Goal: Navigation & Orientation: Find specific page/section

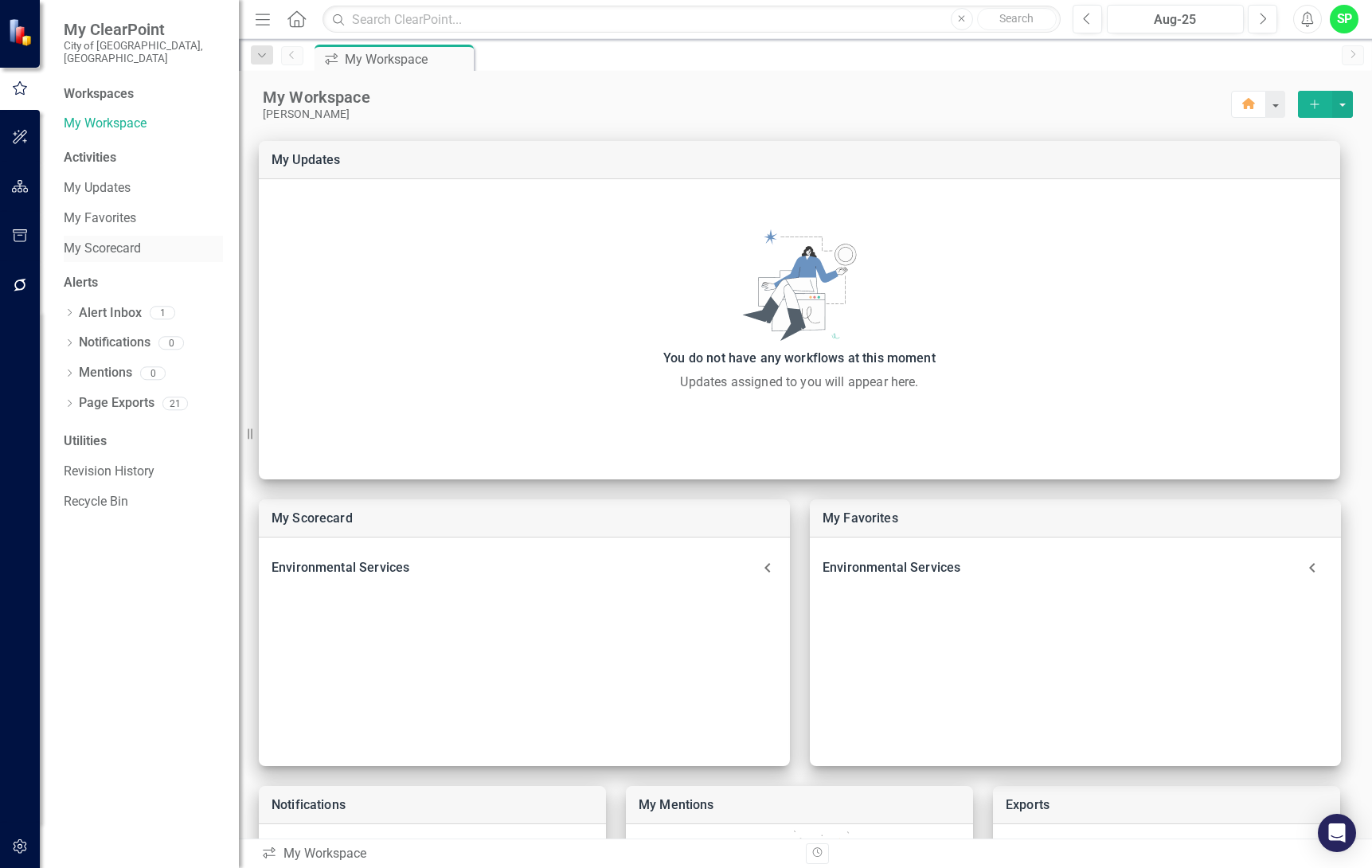
click at [103, 239] on link "My Scorecard" at bounding box center [144, 249] width 160 height 18
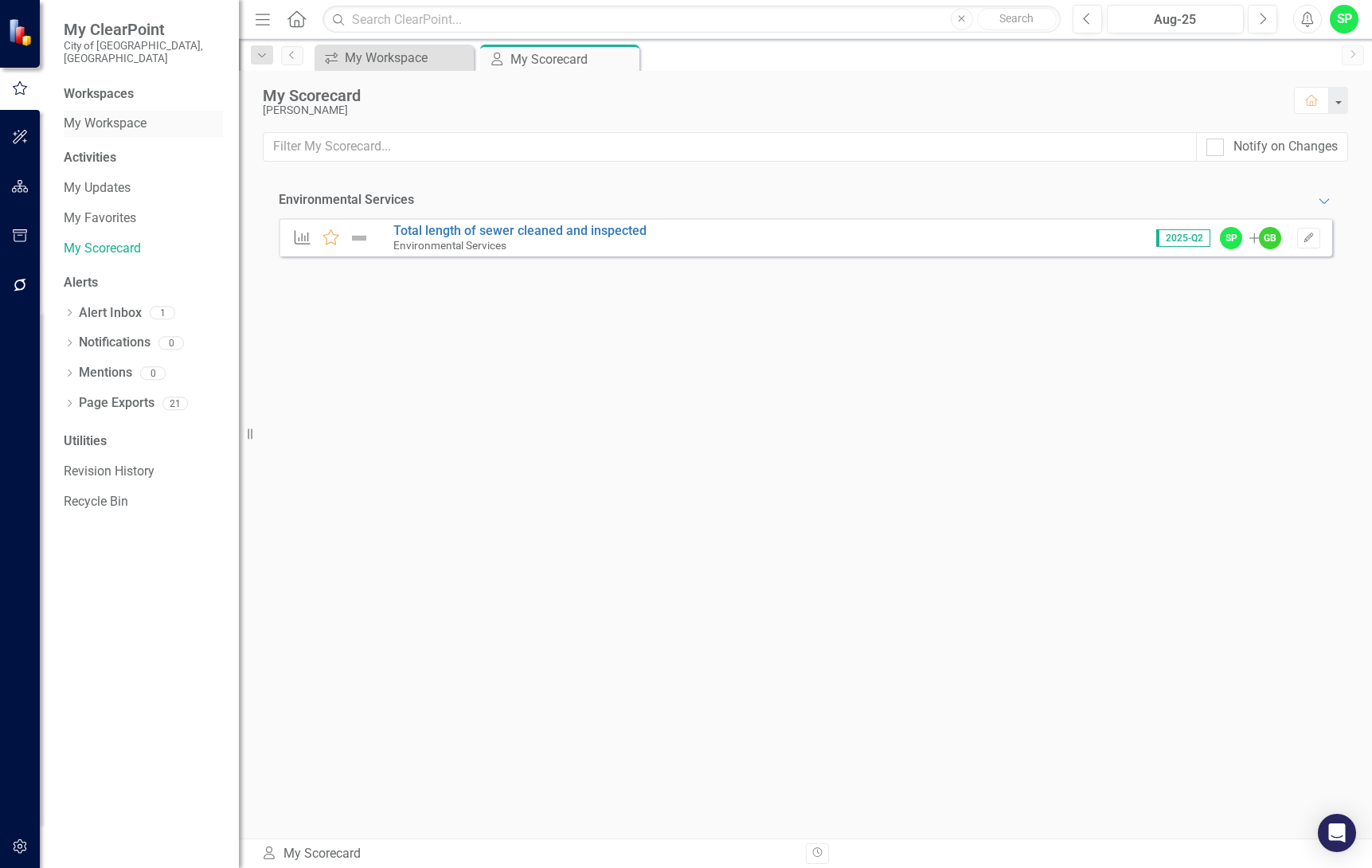
click at [98, 115] on link "My Workspace" at bounding box center [144, 124] width 160 height 18
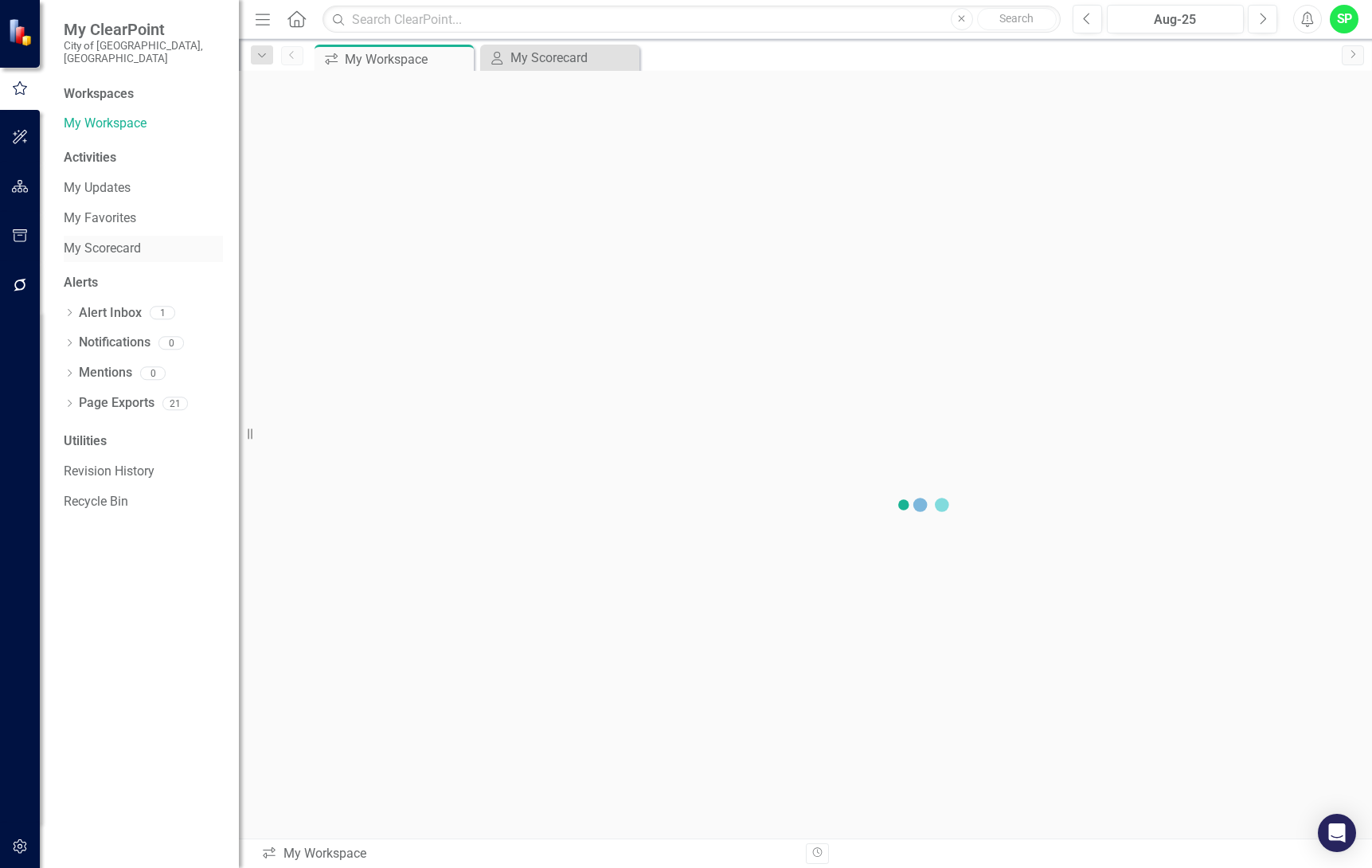
click at [92, 239] on link "My Scorecard" at bounding box center [144, 249] width 160 height 18
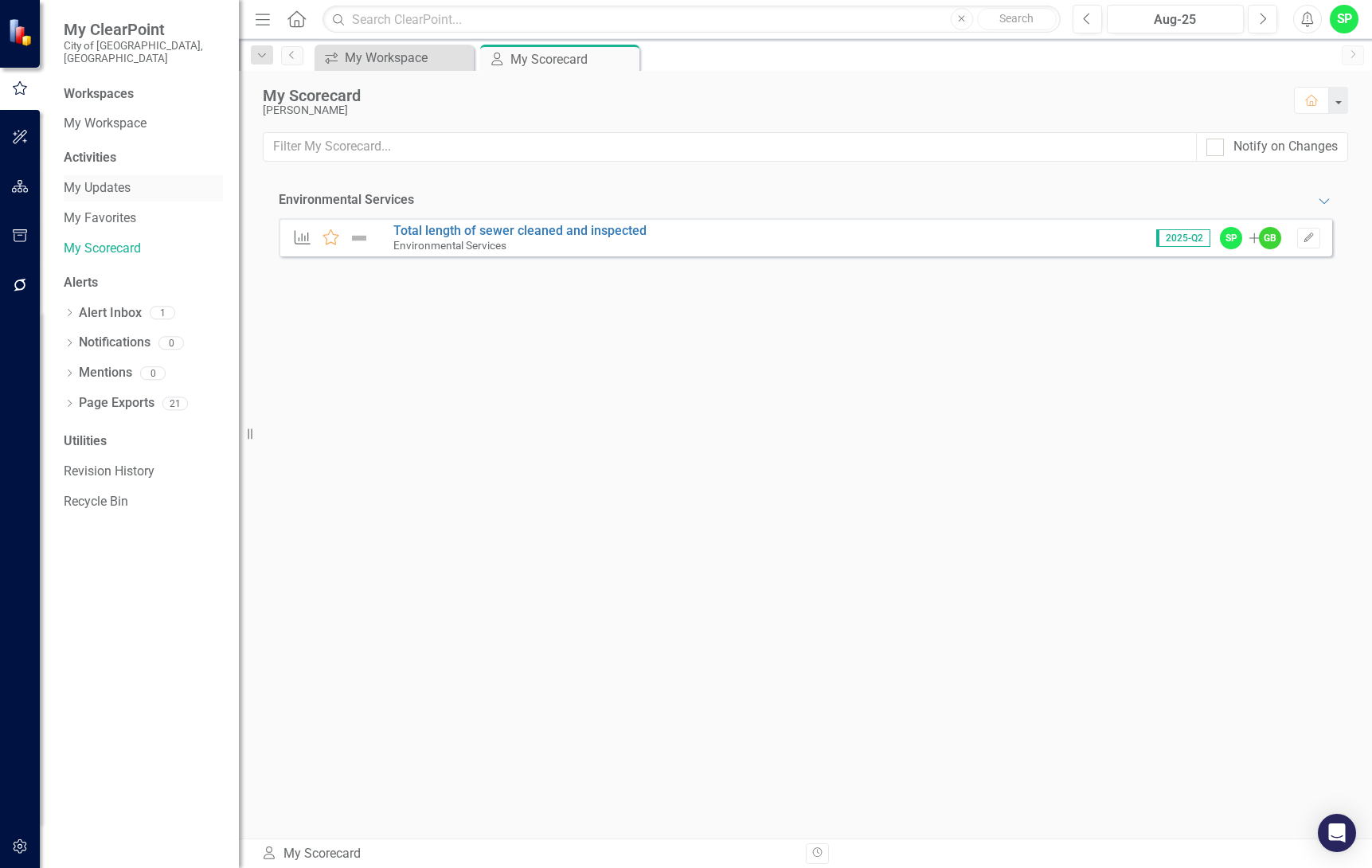
click at [91, 179] on link "My Updates" at bounding box center [144, 188] width 160 height 18
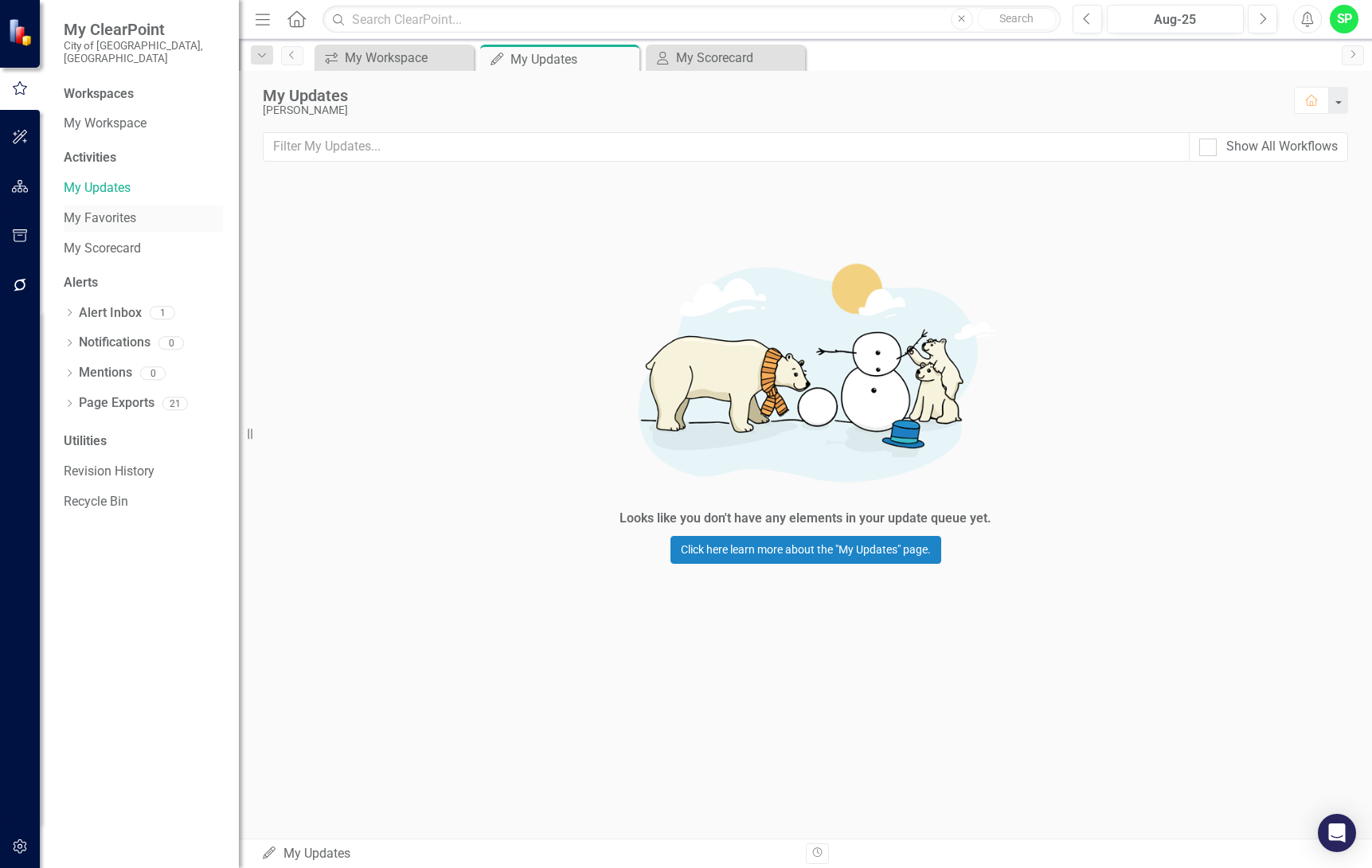
click at [94, 210] on link "My Favorites" at bounding box center [144, 219] width 160 height 18
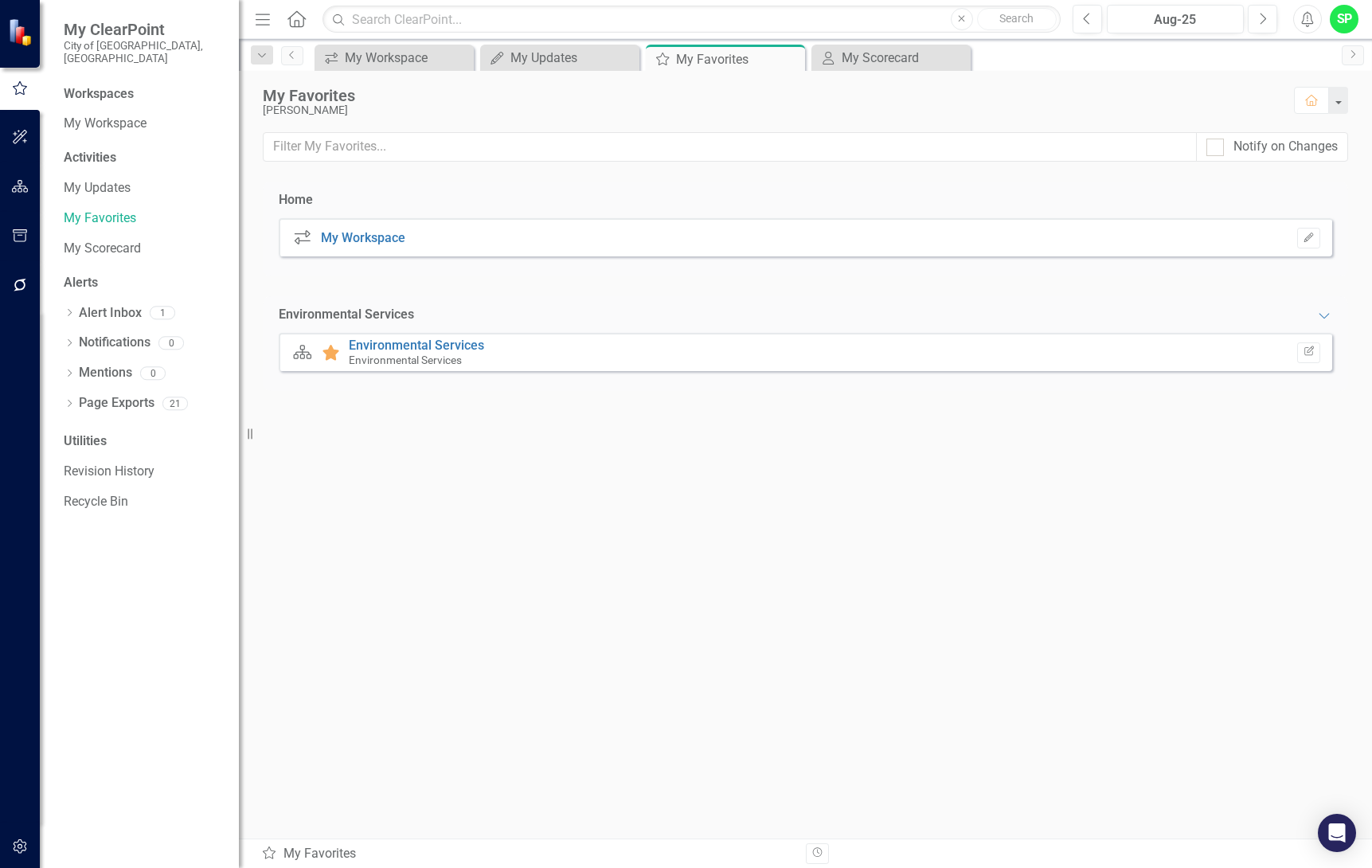
click at [15, 132] on icon "button" at bounding box center [19, 136] width 14 height 14
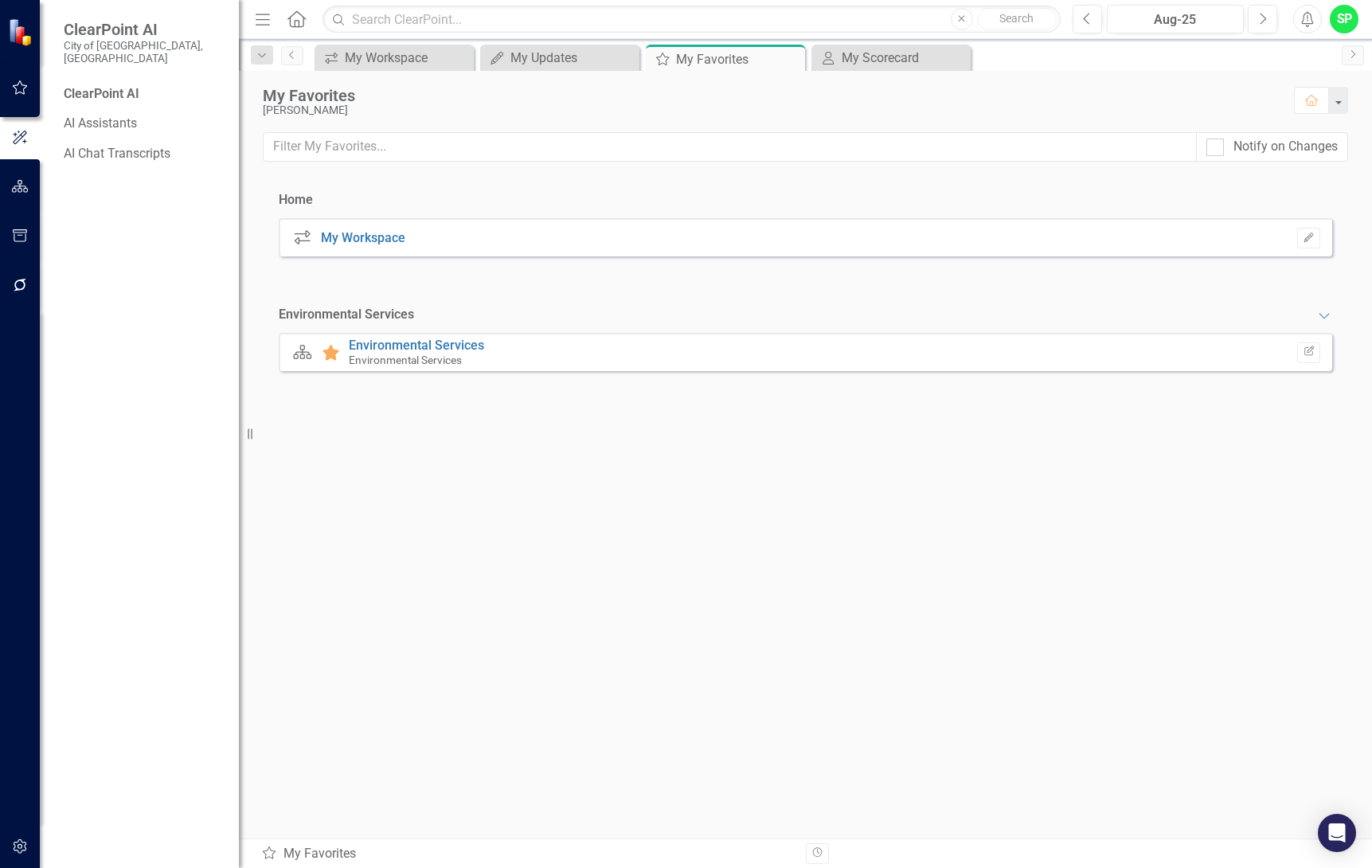
click at [23, 188] on icon "button" at bounding box center [20, 185] width 17 height 12
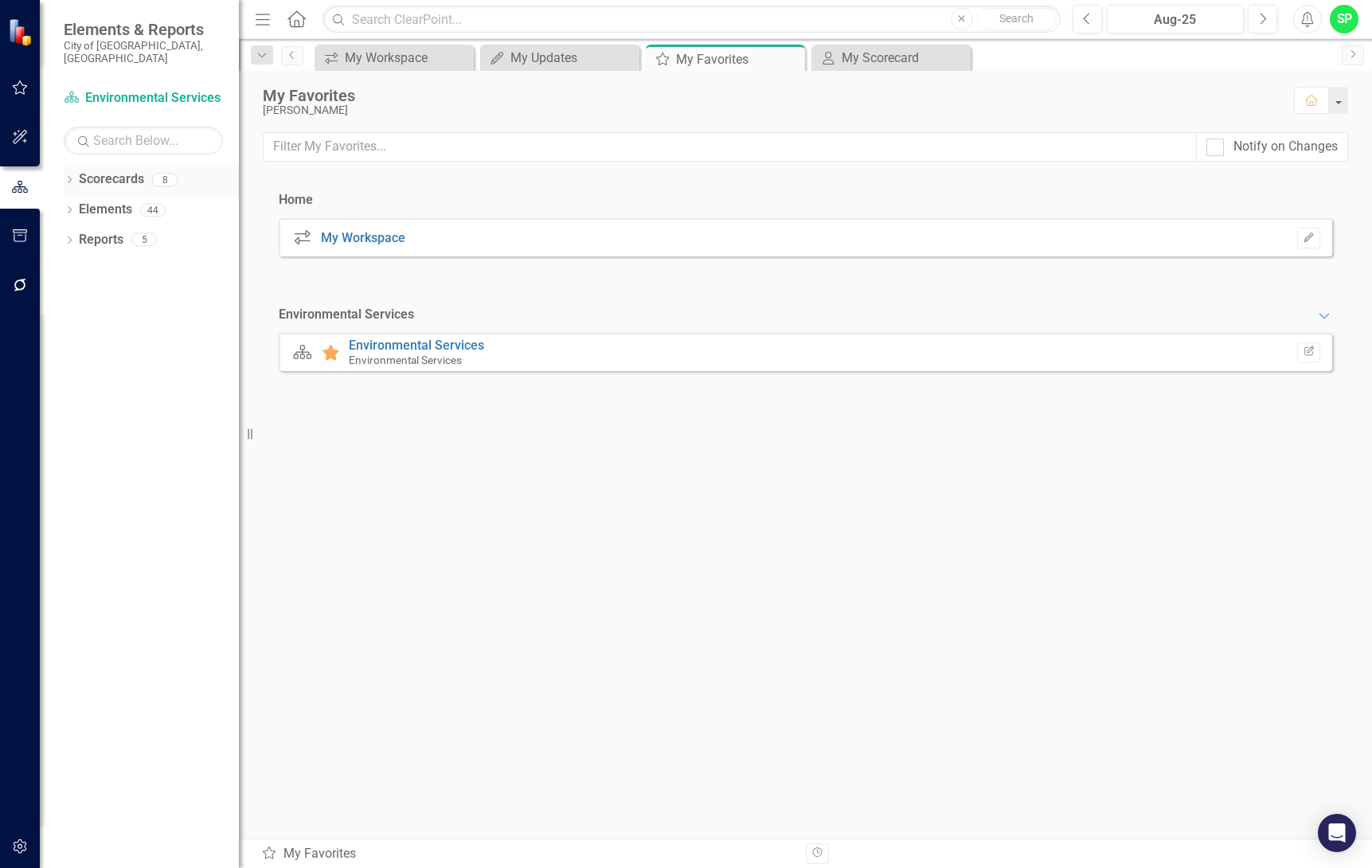
click at [101, 170] on link "Scorecards" at bounding box center [111, 180] width 66 height 18
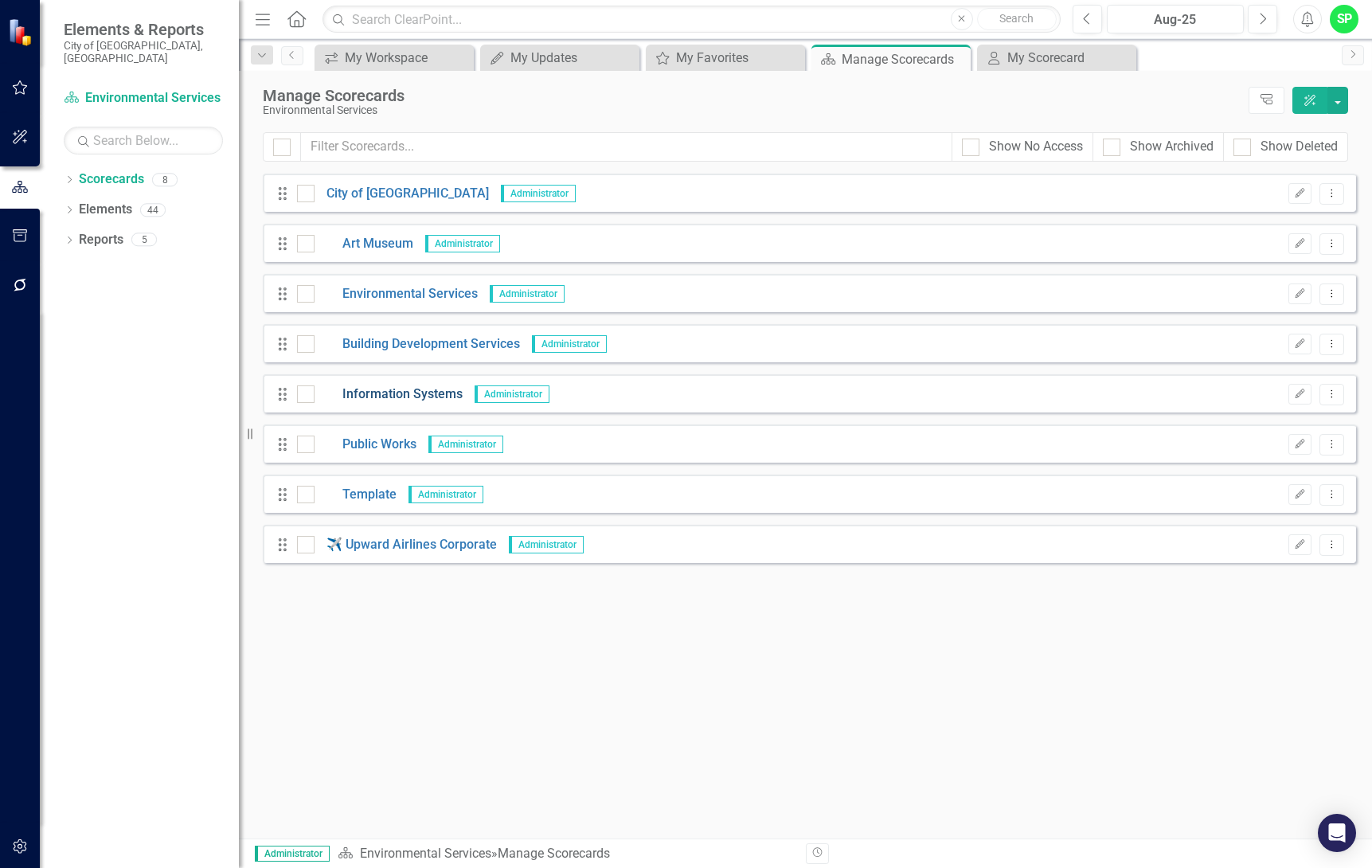
click at [402, 388] on link "Information Systems" at bounding box center [388, 394] width 148 height 18
